Goal: Check status: Check status

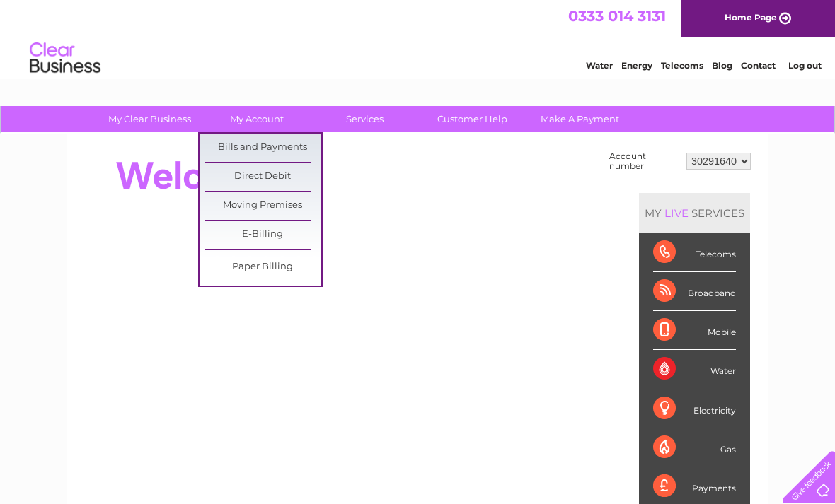
click at [226, 145] on link "Bills and Payments" at bounding box center [262, 148] width 117 height 28
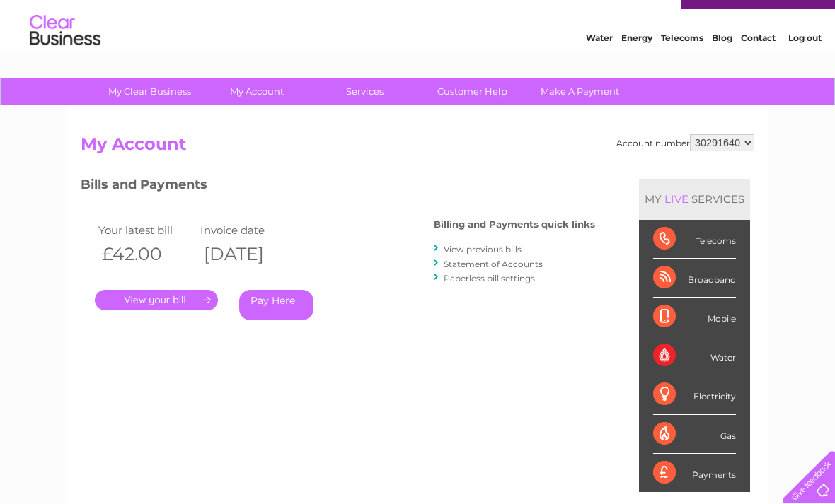
scroll to position [31, 0]
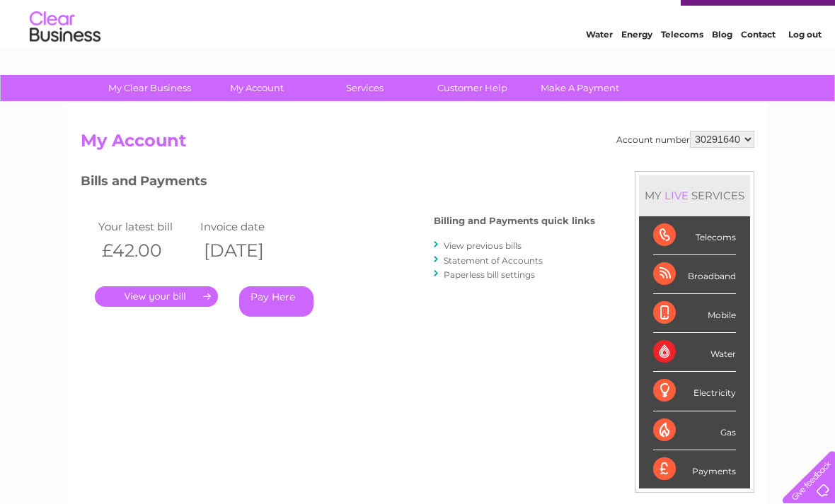
click at [158, 299] on link "." at bounding box center [156, 297] width 123 height 21
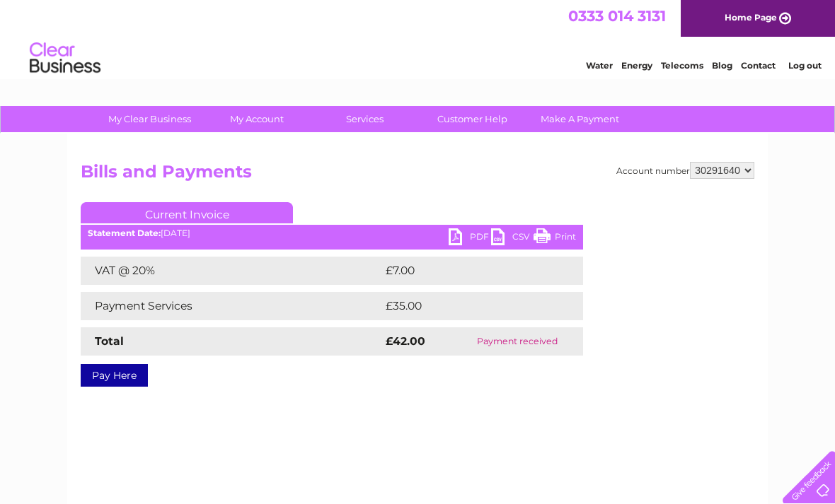
click at [461, 235] on link "PDF" at bounding box center [470, 239] width 42 height 21
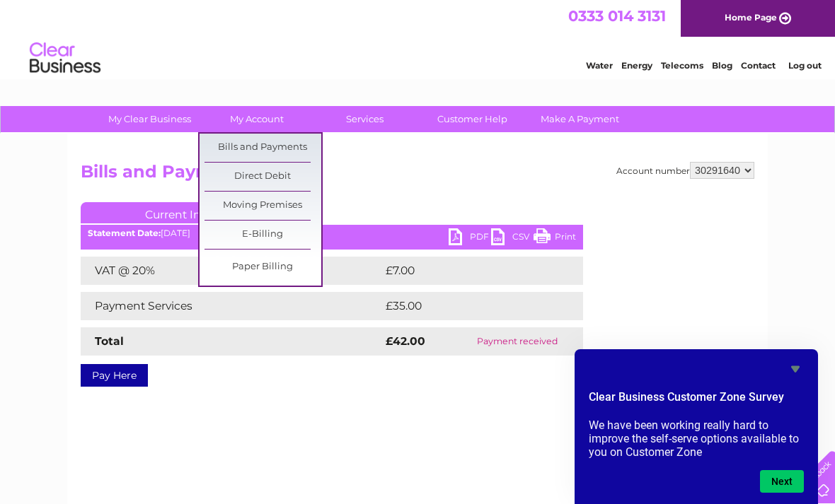
click at [232, 142] on link "Bills and Payments" at bounding box center [262, 148] width 117 height 28
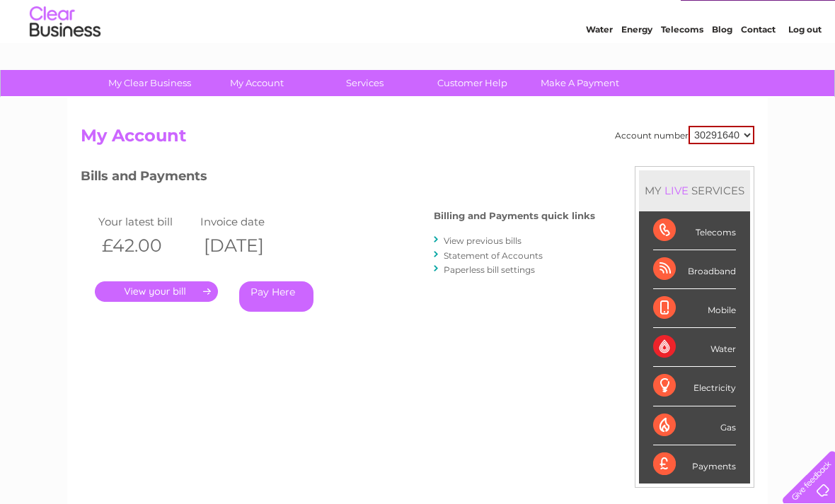
scroll to position [44, 0]
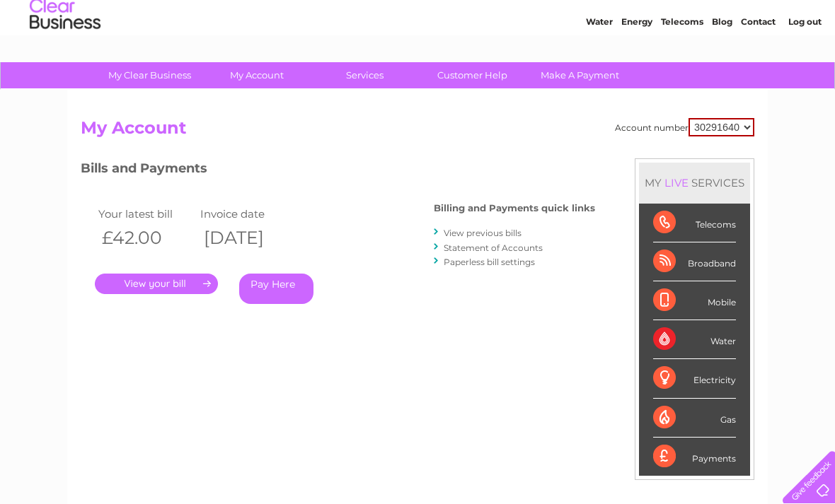
click at [469, 233] on link "View previous bills" at bounding box center [483, 233] width 78 height 11
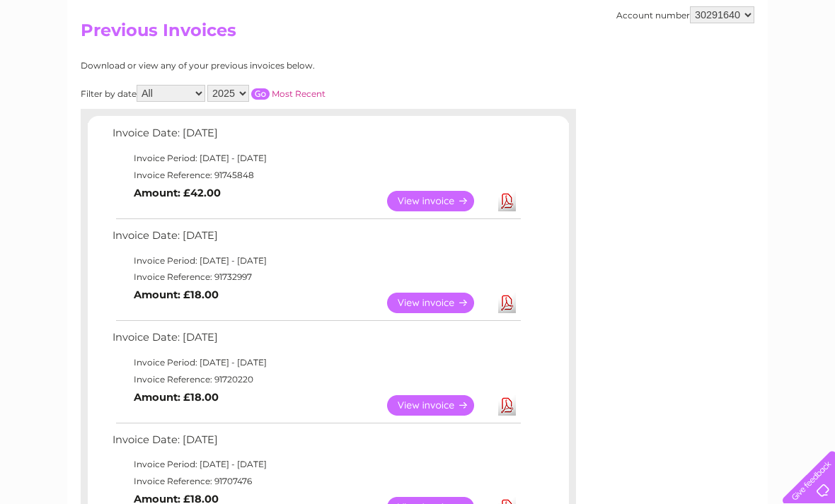
scroll to position [141, 0]
click at [414, 296] on link "View" at bounding box center [439, 304] width 104 height 21
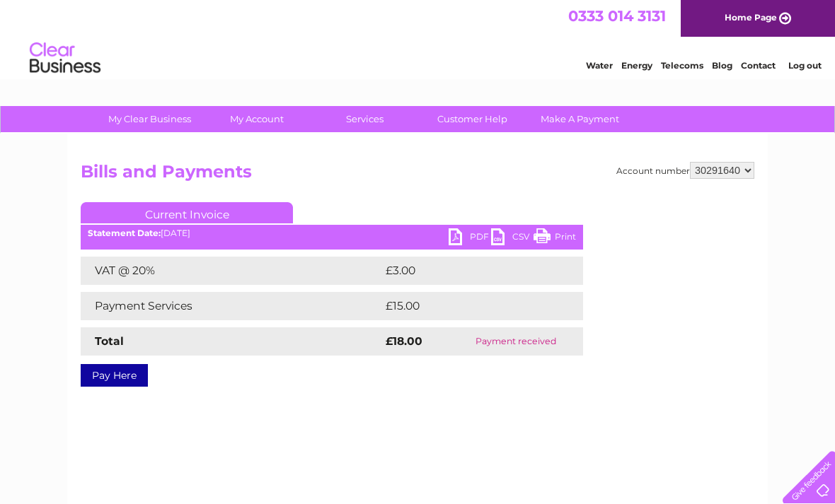
click at [453, 237] on link "PDF" at bounding box center [470, 239] width 42 height 21
